Goal: Task Accomplishment & Management: Complete application form

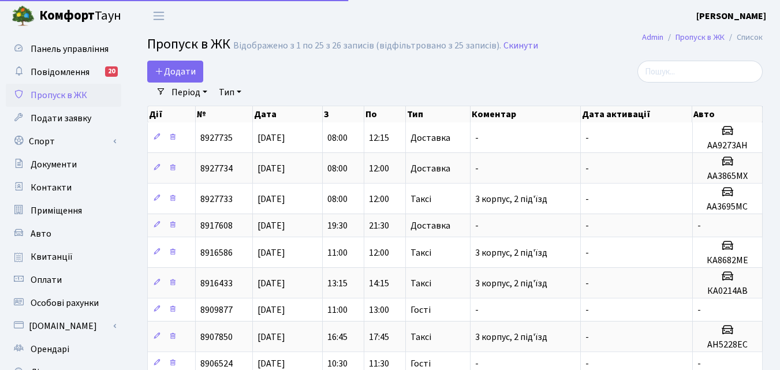
select select "25"
click at [170, 69] on span "Додати" at bounding box center [175, 71] width 41 height 13
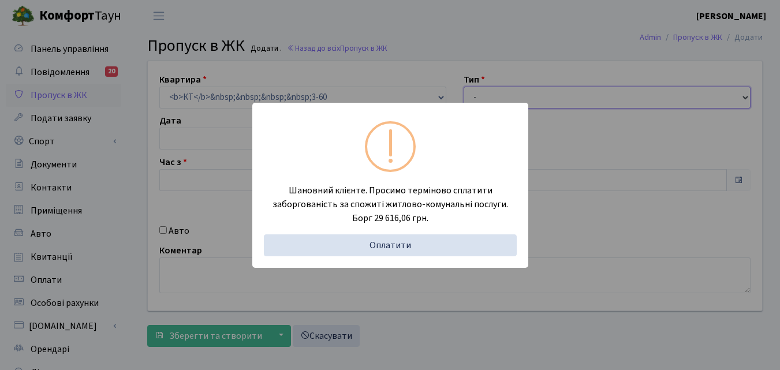
click at [493, 100] on body "Комфорт Таун Панчук Ю. М. Мій обліковий запис Вийти Панель управління Повідомле…" at bounding box center [390, 260] width 780 height 520
type input "30.08.2025"
type input "11:15"
type input "12:30"
select select "1"
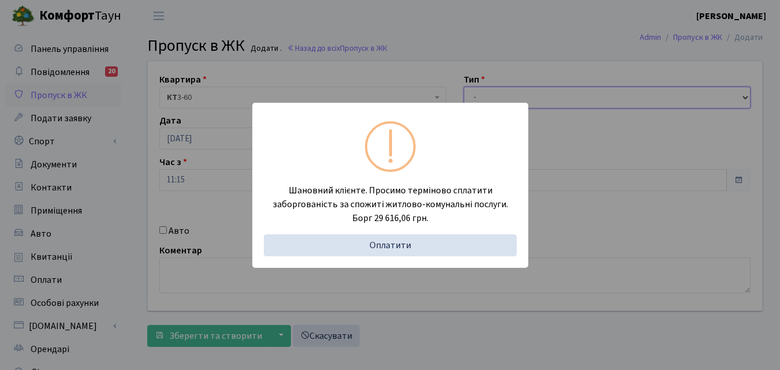
click at [464, 87] on select "- Доставка Таксі Гості Сервіс" at bounding box center [607, 98] width 287 height 22
click at [132, 243] on div "Шановний клієнте. Просимо терміново сплатити заборгованість за спожиті житлово-…" at bounding box center [390, 185] width 780 height 370
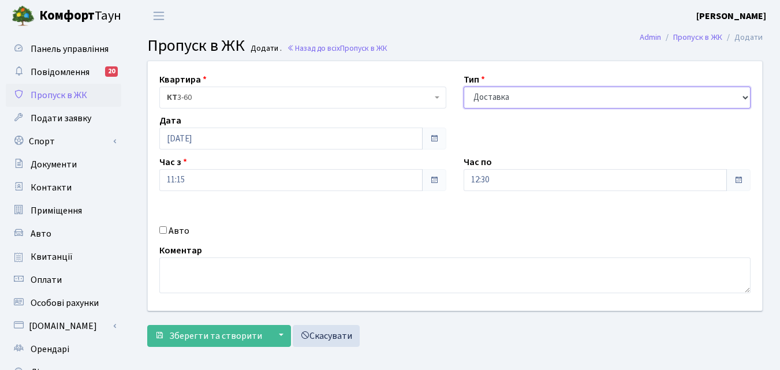
click at [570, 94] on select "- Доставка Таксі Гості Сервіс" at bounding box center [607, 98] width 287 height 22
click at [464, 87] on select "- Доставка Таксі Гості Сервіс" at bounding box center [607, 98] width 287 height 22
click at [167, 229] on div "Авто" at bounding box center [303, 231] width 304 height 14
click at [164, 230] on input "Авто" at bounding box center [163, 230] width 8 height 8
checkbox input "true"
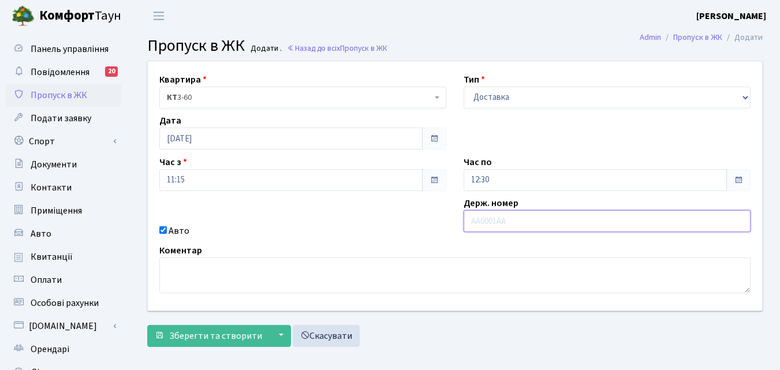
paste input "Ка5842рк"
click at [479, 222] on input "Ка5842рк" at bounding box center [607, 221] width 287 height 22
drag, startPoint x: 508, startPoint y: 223, endPoint x: 498, endPoint y: 222, distance: 9.3
click at [498, 222] on input "КА5842рк" at bounding box center [607, 221] width 287 height 22
type input "КА5842РК"
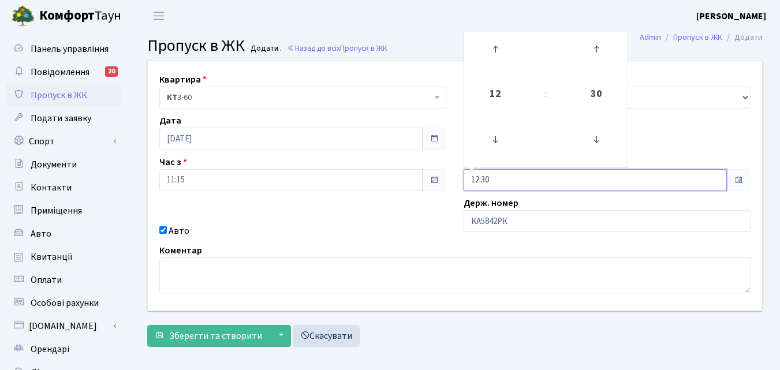
click at [499, 182] on input "12:30" at bounding box center [595, 180] width 263 height 22
click at [494, 44] on icon at bounding box center [495, 48] width 31 height 31
type input "15:30"
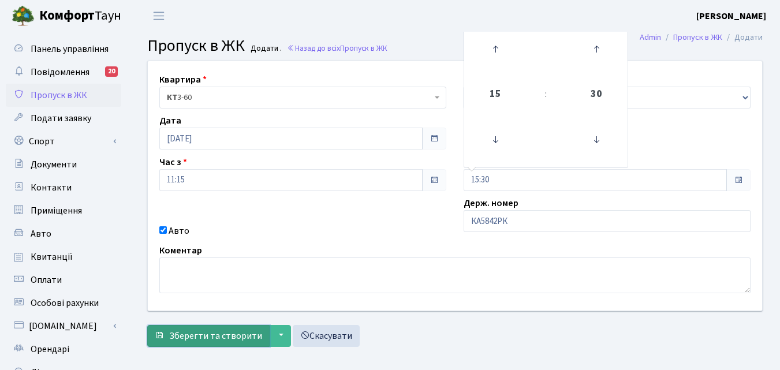
click at [225, 326] on button "Зберегти та створити" at bounding box center [208, 336] width 122 height 22
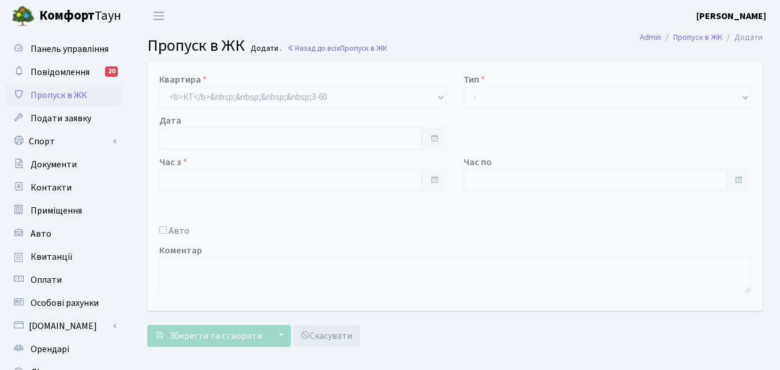
type input "30.08.2025"
type input "11:15"
type input "12:30"
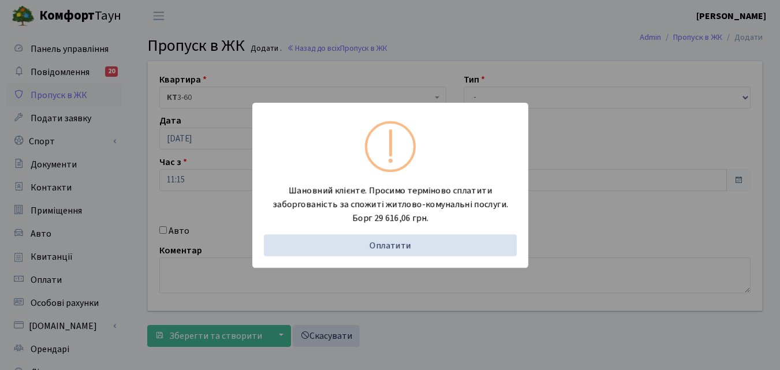
click at [131, 223] on div "Шановний клієнте. Просимо терміново сплатити заборгованість за спожиті житлово-…" at bounding box center [390, 185] width 780 height 370
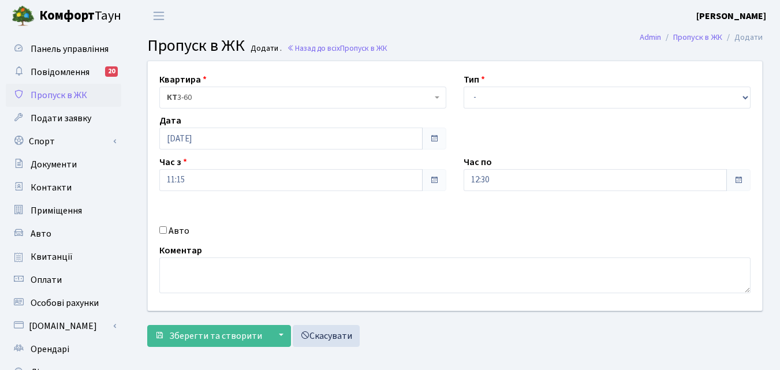
click at [79, 96] on span "Пропуск в ЖК" at bounding box center [59, 95] width 57 height 13
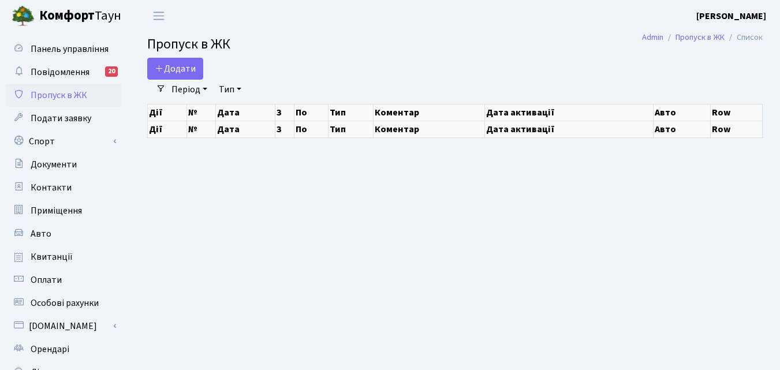
select select "25"
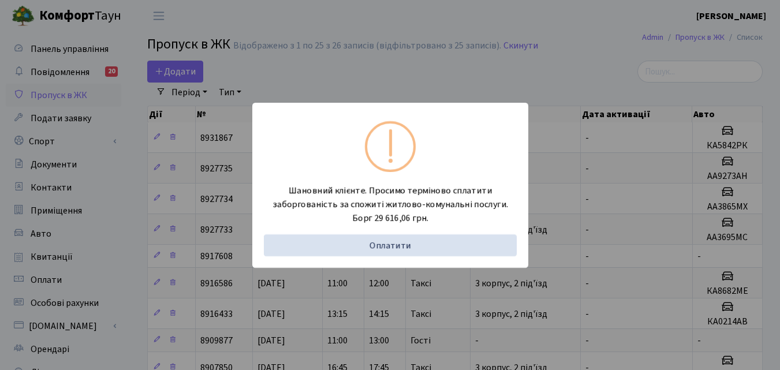
click at [122, 185] on div "Шановний клієнте. Просимо терміново сплатити заборгованість за спожиті житлово-…" at bounding box center [390, 185] width 780 height 370
